Goal: Find specific page/section: Find specific page/section

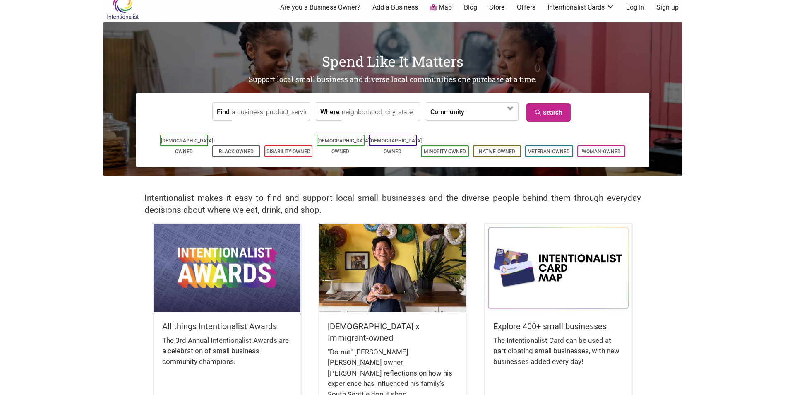
scroll to position [12, 0]
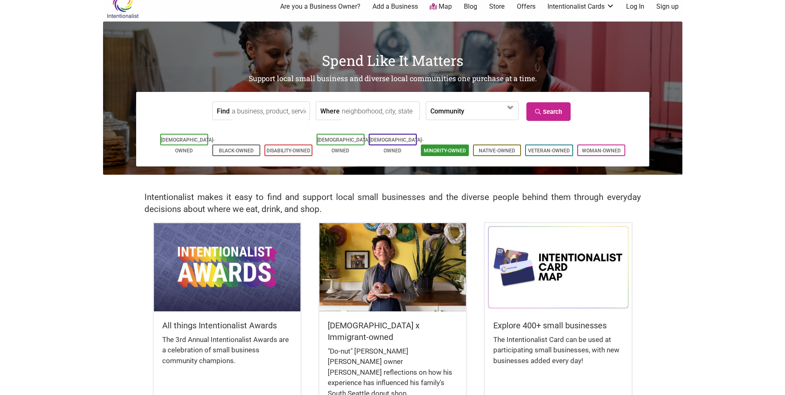
click at [369, 145] on li "Minority-Owned" at bounding box center [445, 151] width 48 height 12
click at [369, 148] on link "Minority-Owned" at bounding box center [445, 151] width 42 height 6
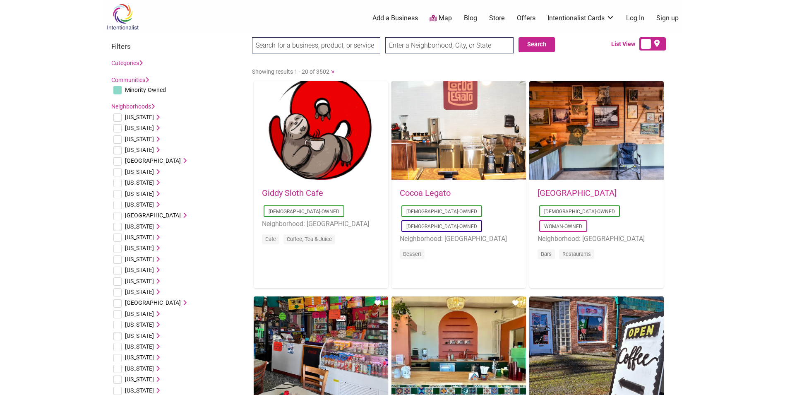
click at [133, 63] on link "Categories" at bounding box center [126, 63] width 31 height 7
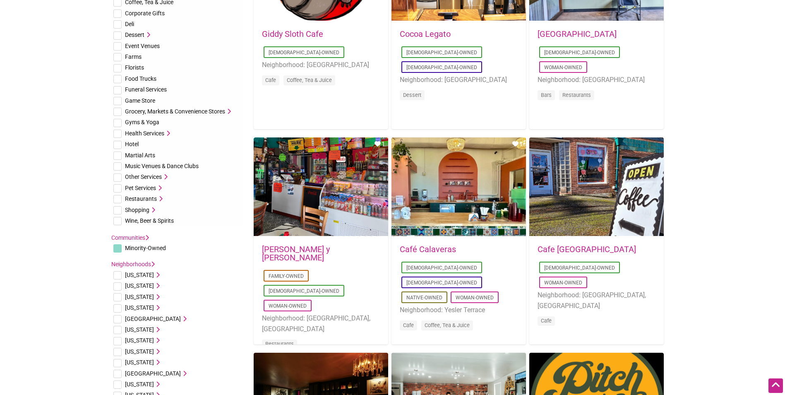
scroll to position [159, 0]
click at [139, 236] on link "Communities" at bounding box center [130, 237] width 38 height 7
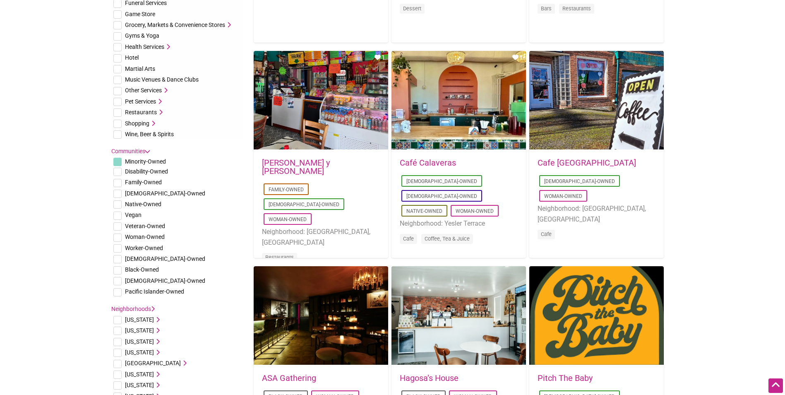
scroll to position [246, 0]
click at [133, 198] on li "[DEMOGRAPHIC_DATA]-Owned" at bounding box center [177, 193] width 132 height 11
click at [132, 200] on span "Native-Owned" at bounding box center [143, 203] width 36 height 7
click at [116, 202] on input "checkbox" at bounding box center [117, 204] width 8 height 8
checkbox input "true"
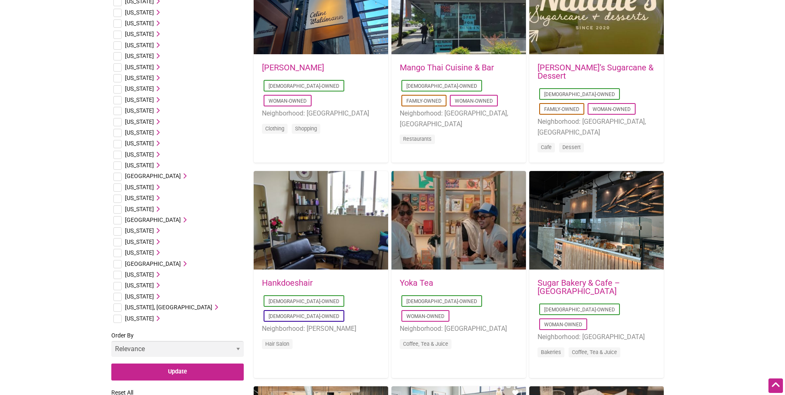
scroll to position [772, 0]
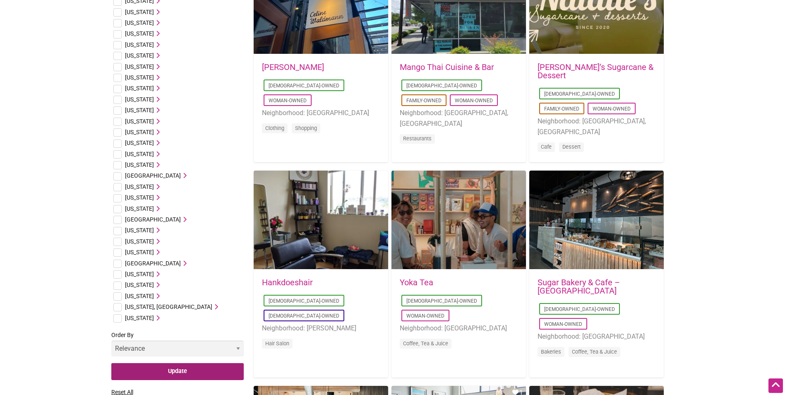
click at [160, 377] on input "Update" at bounding box center [177, 371] width 132 height 17
